Goal: Communication & Community: Answer question/provide support

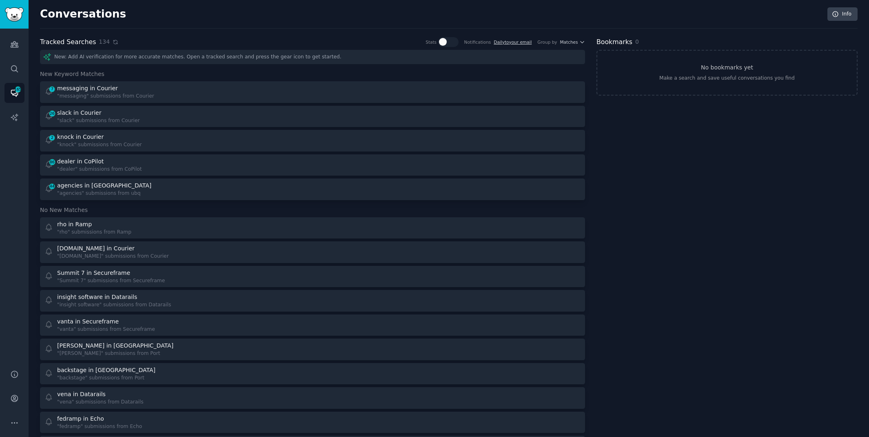
click at [113, 43] on icon at bounding box center [115, 42] width 4 height 4
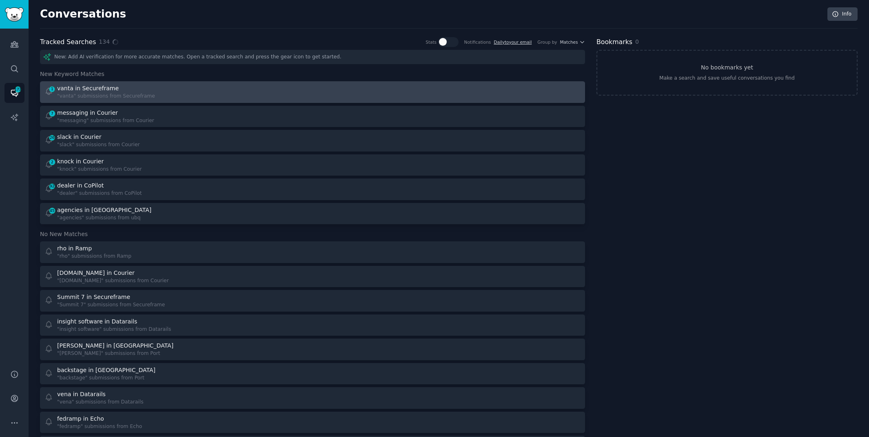
click at [221, 92] on div "1 vanta in Secureframe "vanta" submissions from Secureframe" at bounding box center [175, 92] width 263 height 16
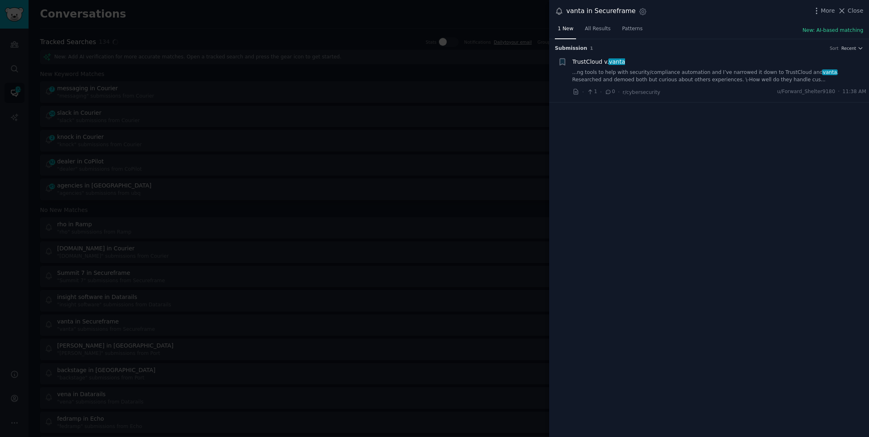
click at [727, 78] on link "...ng tools to help with security/compliance automation and I’ve narrowed it do…" at bounding box center [720, 76] width 294 height 14
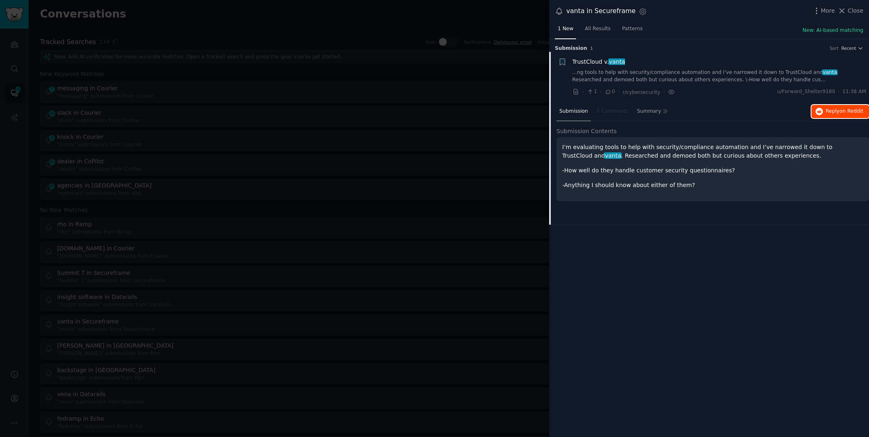
click at [857, 107] on button "Reply on Reddit" at bounding box center [841, 111] width 58 height 13
click at [297, 18] on div at bounding box center [434, 218] width 869 height 437
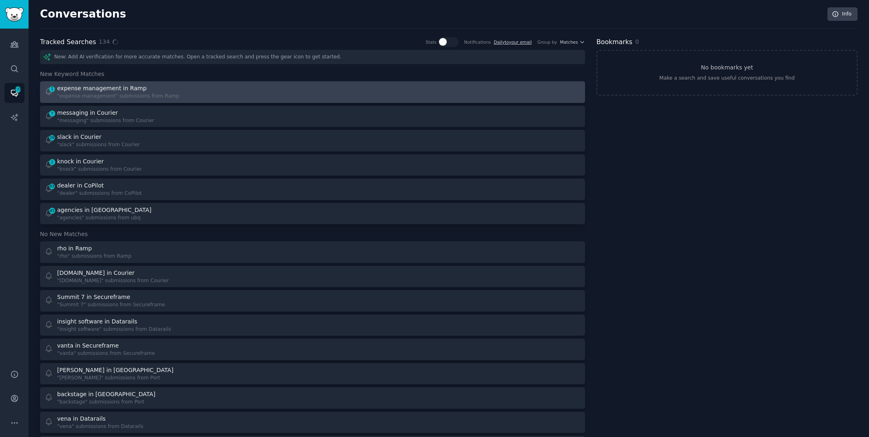
click at [215, 81] on link "1 expense management in Ramp "expense management" submissions from Ramp" at bounding box center [312, 92] width 545 height 22
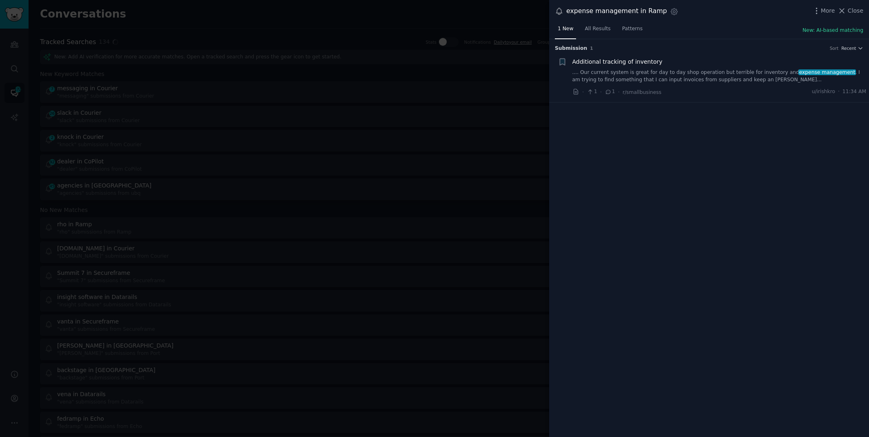
click at [722, 80] on link ".... Our current system is great for day to day shop operation but terrible for…" at bounding box center [720, 76] width 294 height 14
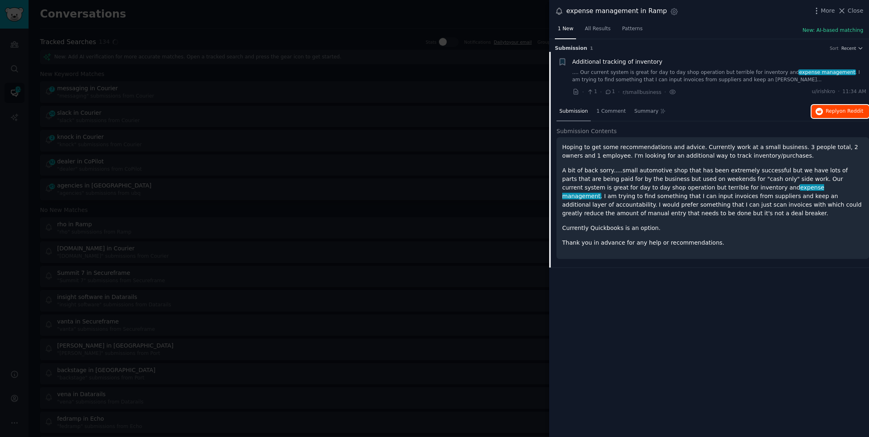
click at [828, 113] on span "Reply on Reddit" at bounding box center [845, 111] width 38 height 7
click at [400, 16] on div at bounding box center [434, 218] width 869 height 437
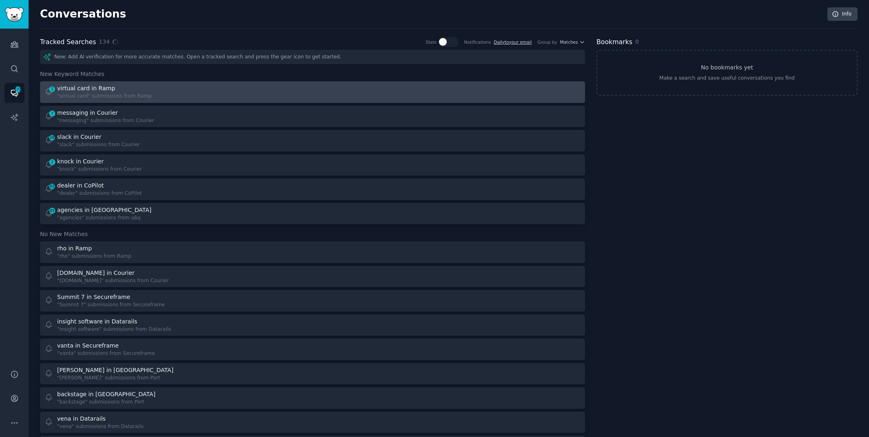
click at [306, 94] on div "1 virtual card in Ramp "virtual card" submissions from Ramp" at bounding box center [175, 92] width 263 height 16
